Goal: Task Accomplishment & Management: Complete application form

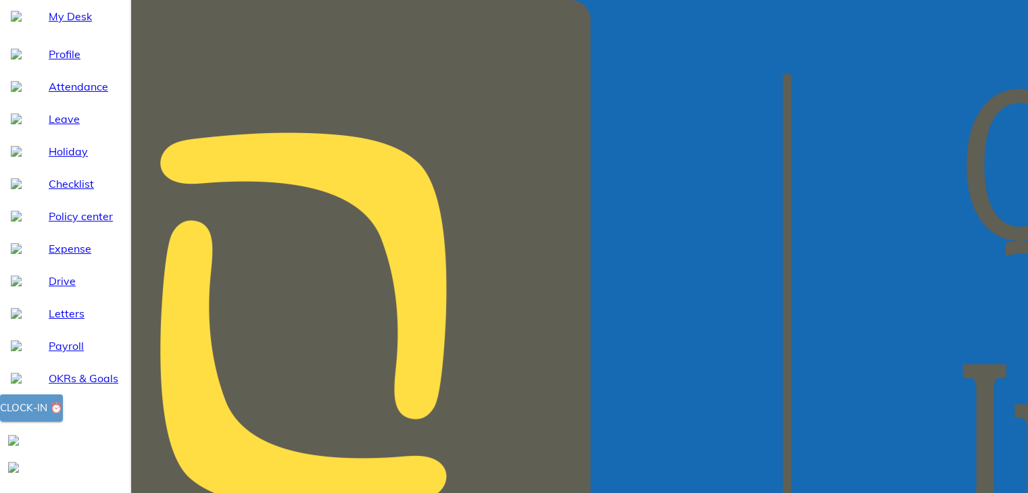
click at [63, 417] on div "Clock-in ⏰" at bounding box center [31, 408] width 63 height 18
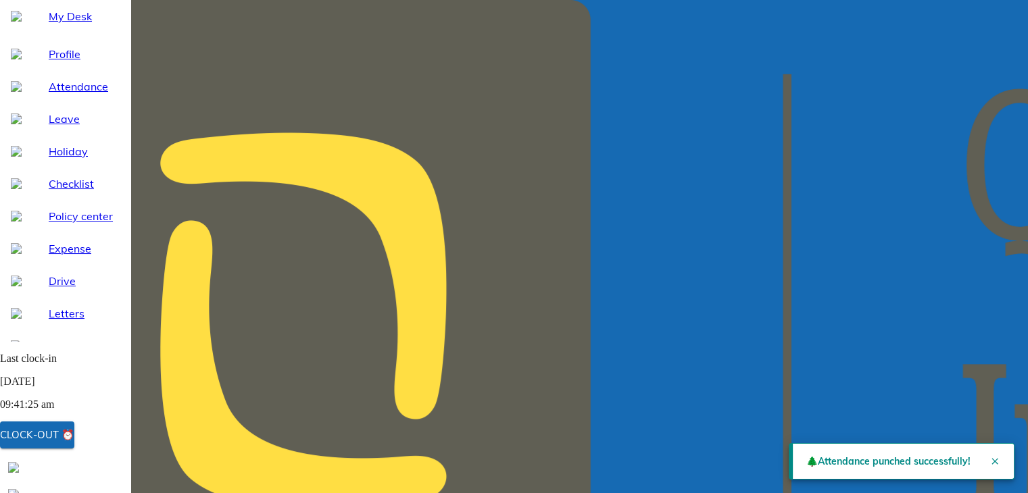
click at [52, 135] on div "Leave" at bounding box center [65, 119] width 130 height 32
select select "10"
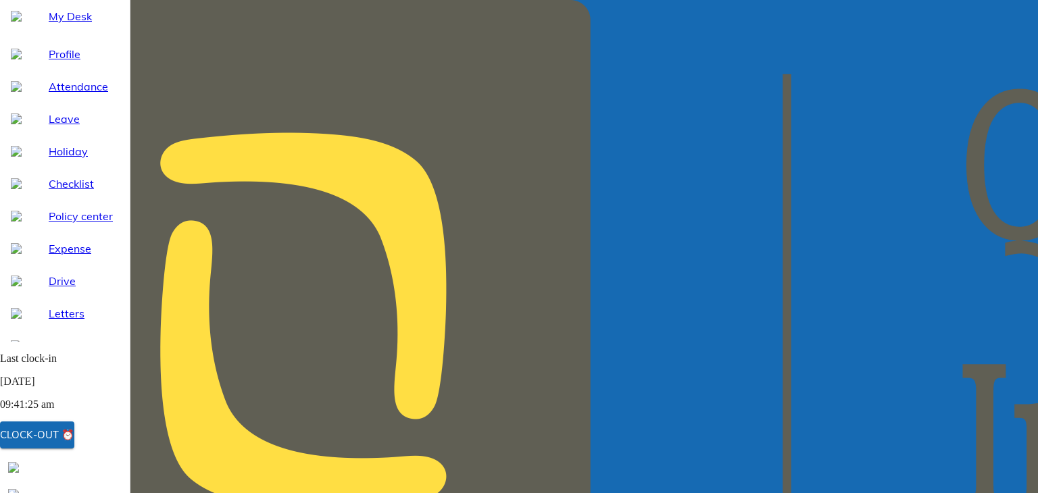
click at [162, 61] on div "Leaves" at bounding box center [125, 54] width 74 height 14
select select "10"
click at [129, 60] on span "Leaves" at bounding box center [114, 54] width 30 height 11
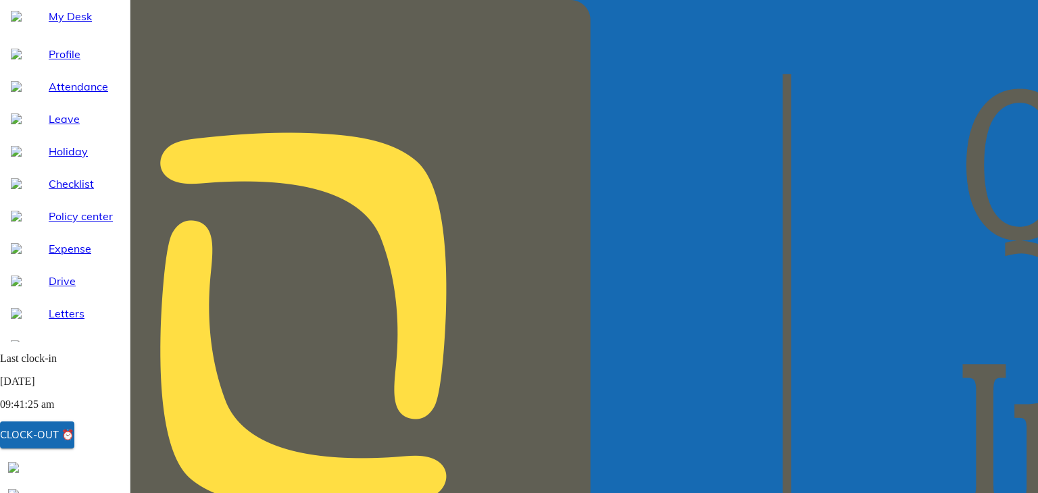
select select "10"
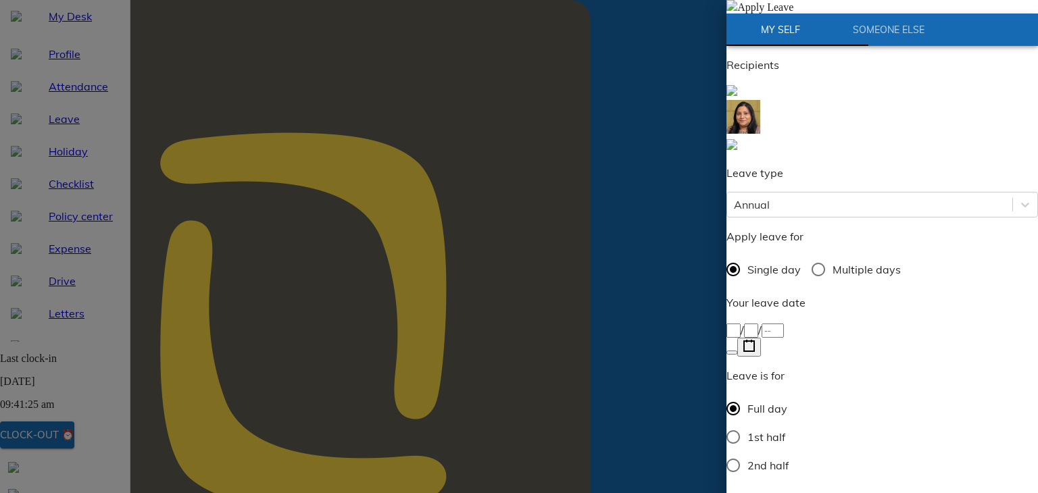
click at [670, 449] on div at bounding box center [519, 246] width 1038 height 493
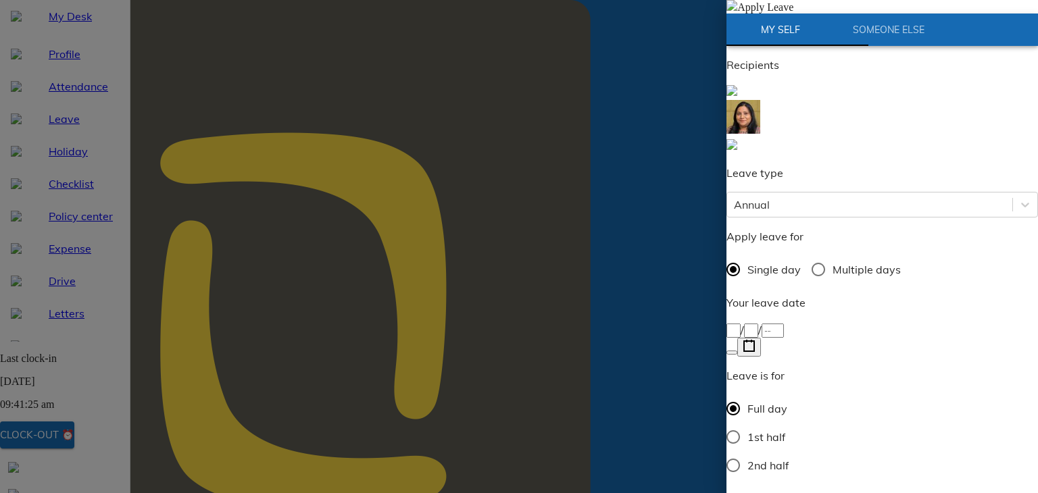
click at [852, 262] on span "Multiple days" at bounding box center [867, 270] width 68 height 16
click at [833, 255] on input "Multiple days" at bounding box center [818, 269] width 28 height 28
radio input "true"
click at [756, 340] on icon "button" at bounding box center [749, 346] width 13 height 13
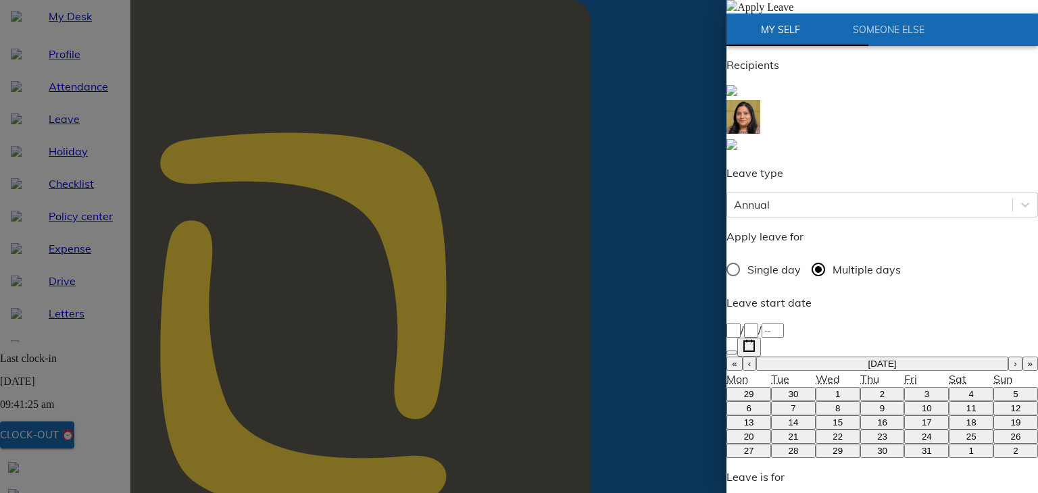
click at [791, 403] on abbr "7" at bounding box center [793, 408] width 5 height 10
type input "[DATE]"
type input "7"
type input "10"
type input "2025"
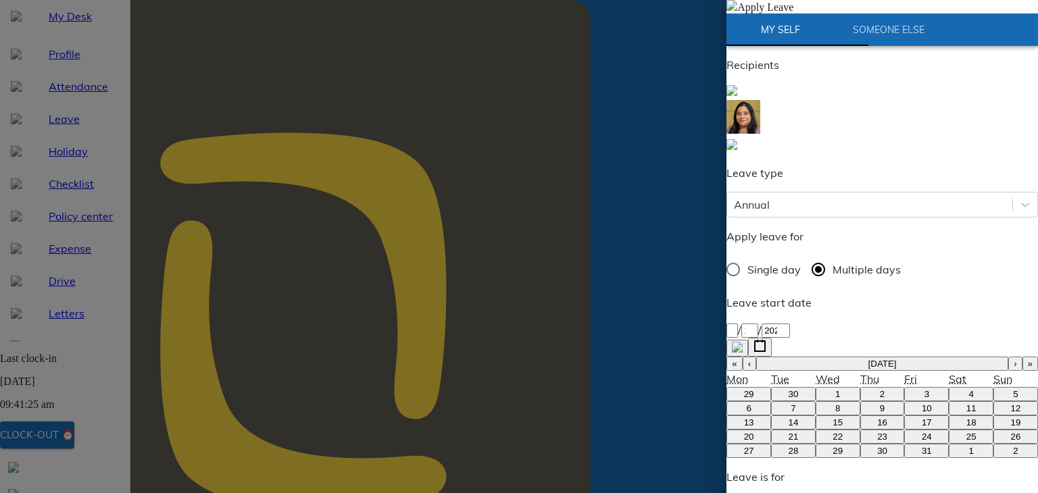
type input "[DATE]"
type input "9"
type input "10"
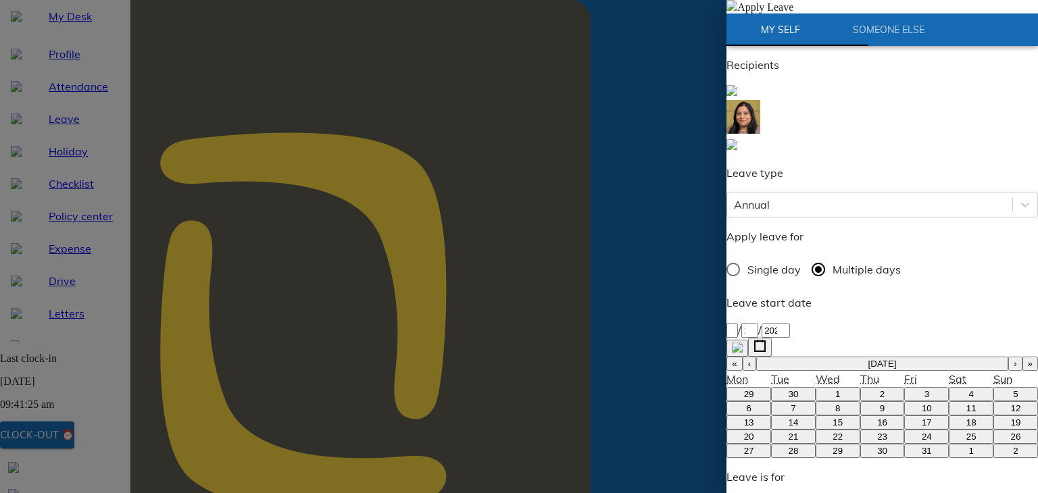
type input "2025"
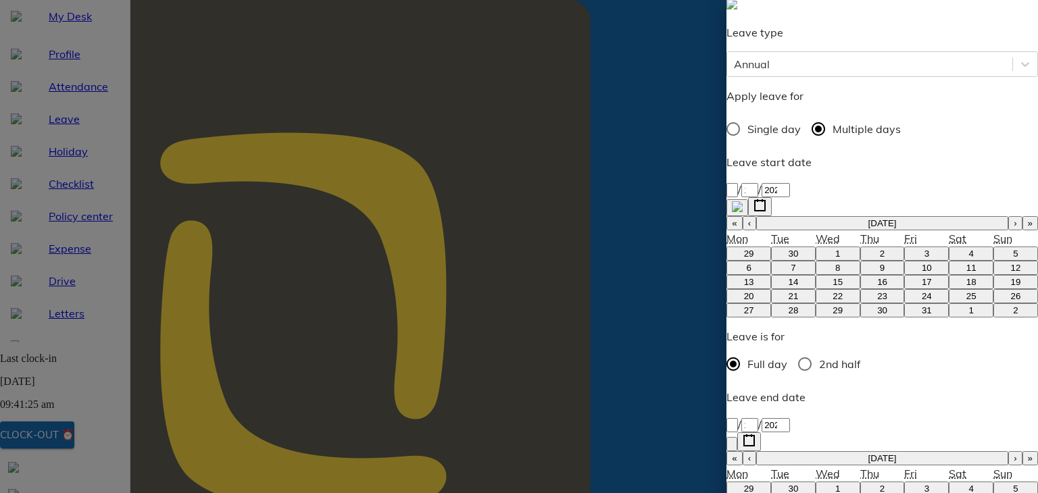
scroll to position [143, 0]
type textarea "P"
type textarea "x"
type textarea "Pe"
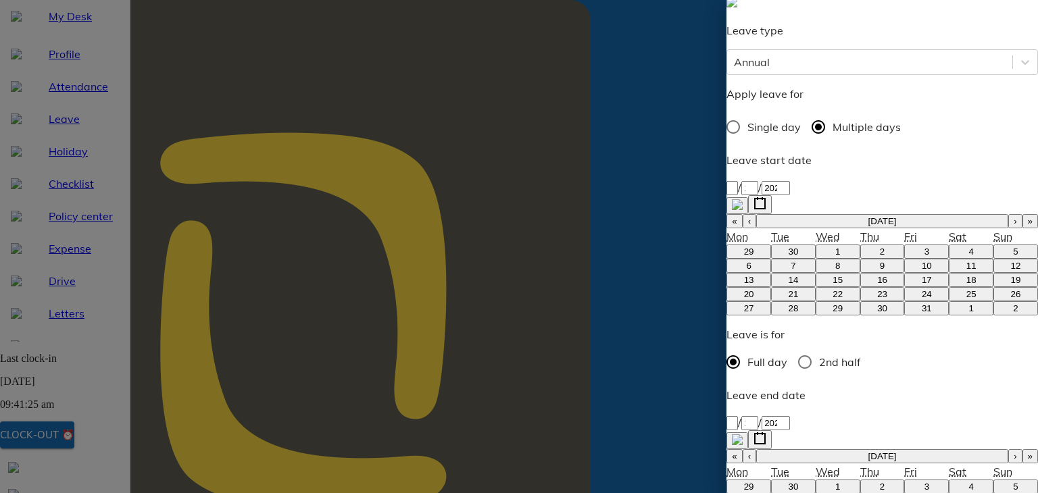
type textarea "x"
type textarea "Per"
type textarea "x"
type textarea "Pers"
type textarea "x"
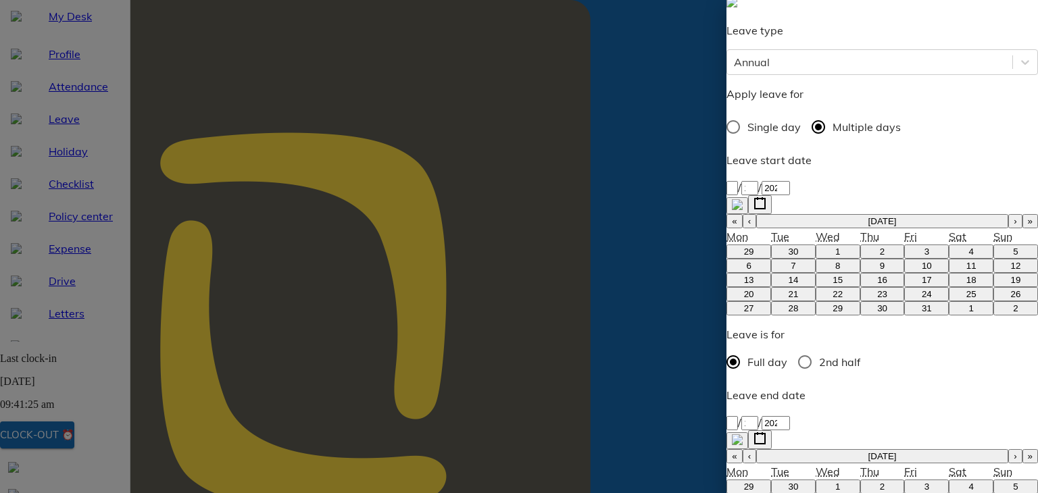
type textarea "Perso"
type textarea "x"
type textarea "Person"
type textarea "x"
type textarea "Persona"
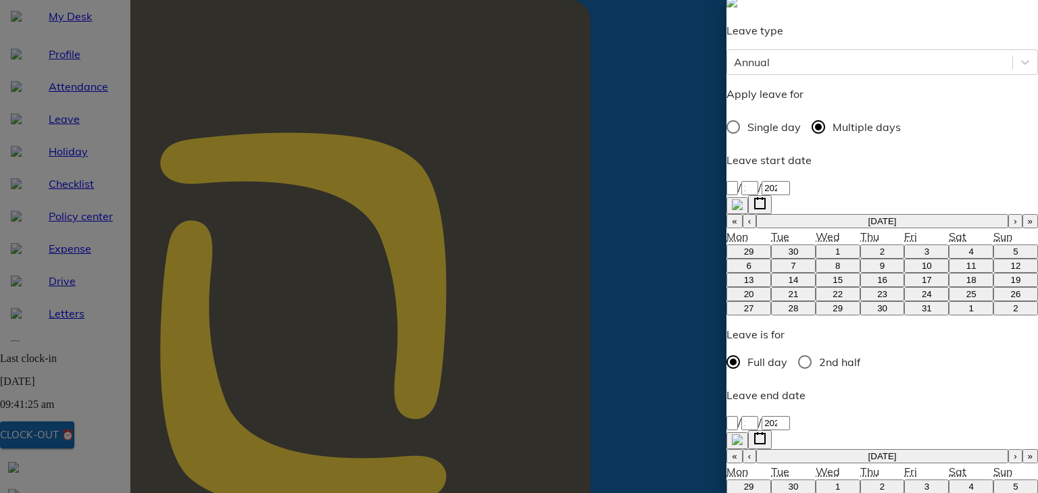
type textarea "x"
type textarea "Personal"
type textarea "x"
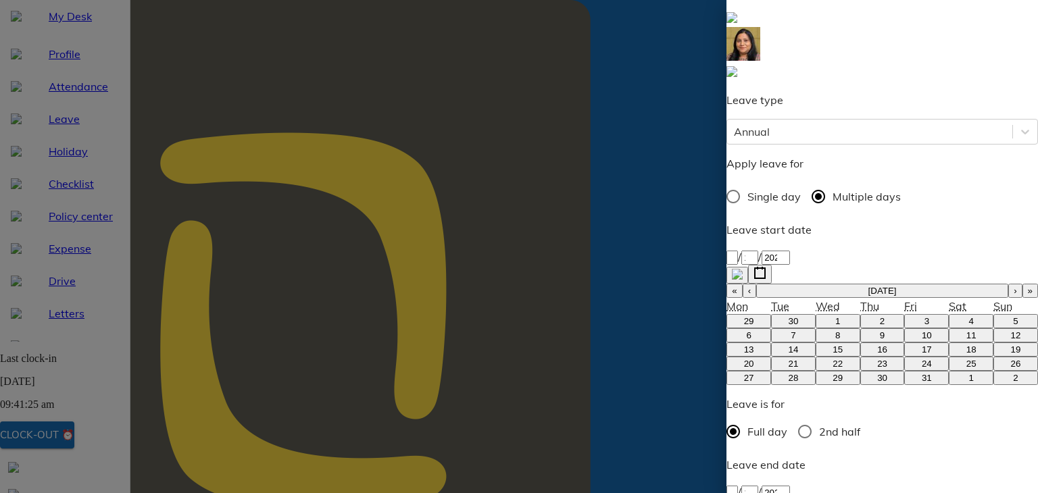
scroll to position [75, 0]
type textarea "Personal"
click at [766, 265] on icon "button" at bounding box center [760, 271] width 13 height 13
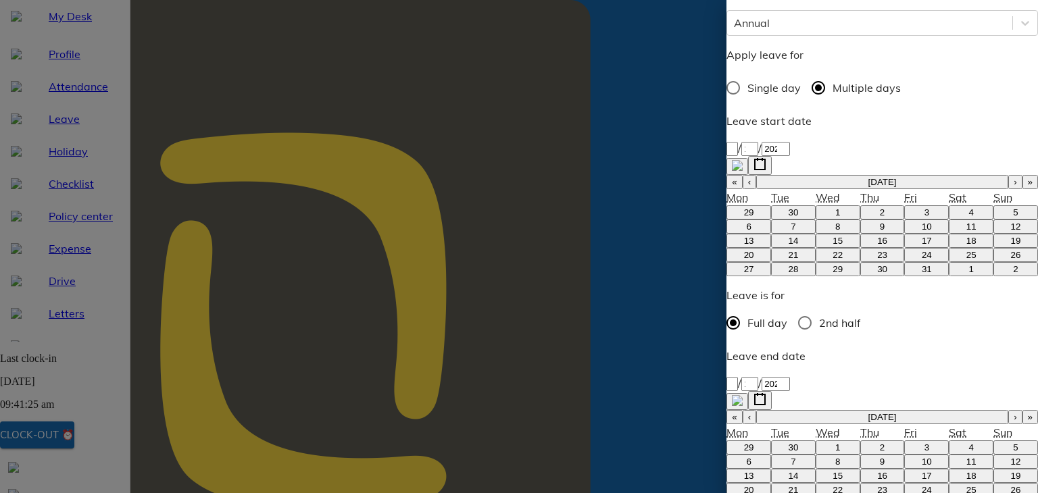
type textarea "x"
